Goal: Find specific page/section: Find specific page/section

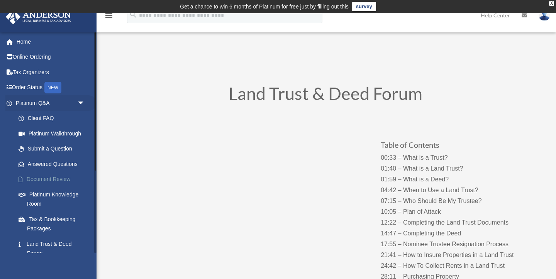
click at [46, 179] on link "Document Review" at bounding box center [54, 179] width 86 height 15
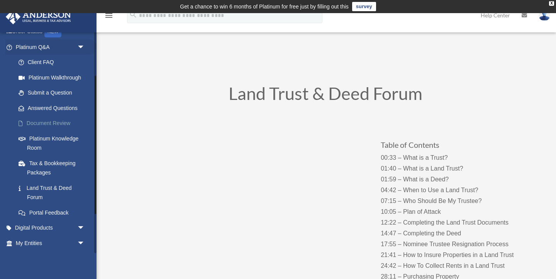
scroll to position [81, 0]
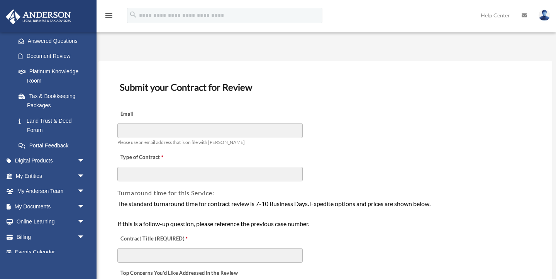
scroll to position [132, 0]
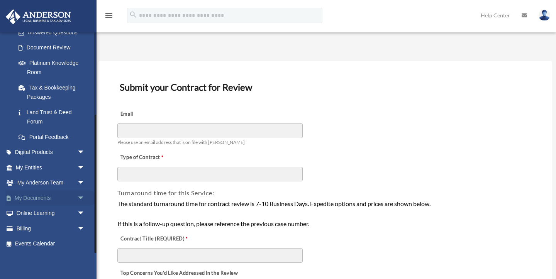
click at [52, 198] on link "My Documents arrow_drop_down" at bounding box center [50, 197] width 91 height 15
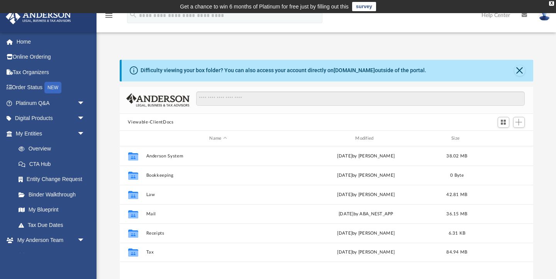
scroll to position [175, 413]
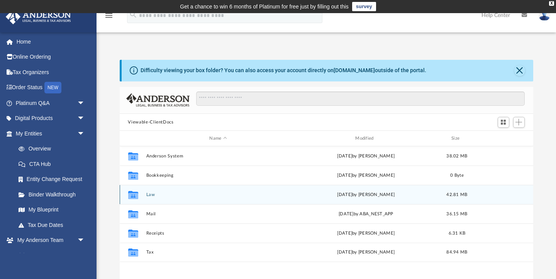
click at [149, 194] on button "Law" at bounding box center [218, 194] width 144 height 5
click at [149, 194] on button "SMW Realty, LLC" at bounding box center [218, 194] width 144 height 5
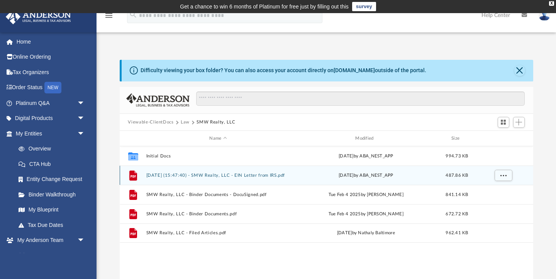
click at [210, 176] on button "[DATE] (15:47:40) - SMW Realty, LLC - EIN Letter from IRS.pdf" at bounding box center [218, 175] width 144 height 5
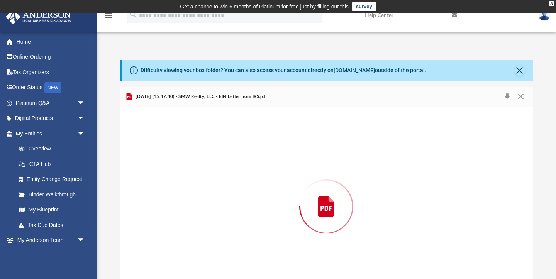
scroll to position [27, 0]
